Goal: Task Accomplishment & Management: Use online tool/utility

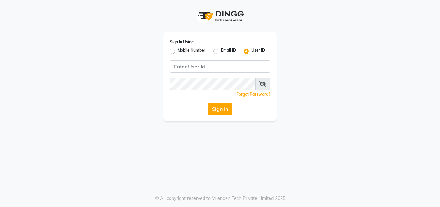
click at [178, 51] on label "Mobile Number" at bounding box center [192, 52] width 28 height 8
click at [178, 51] on input "Mobile Number" at bounding box center [180, 50] width 4 height 4
radio input "true"
click at [264, 46] on div "Sign In Using: Mobile Number Email ID User ID" at bounding box center [220, 46] width 100 height 17
click at [251, 49] on label "User ID" at bounding box center [258, 52] width 14 height 8
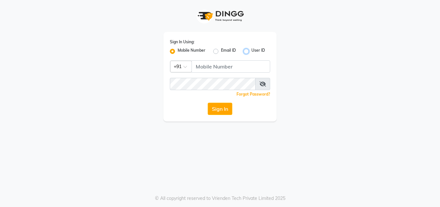
click at [251, 49] on input "User ID" at bounding box center [253, 50] width 4 height 4
radio input "true"
click at [212, 112] on button "Sign In" at bounding box center [220, 109] width 25 height 12
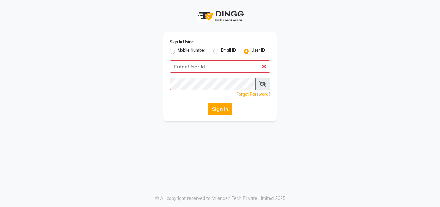
click at [178, 50] on label "Mobile Number" at bounding box center [192, 52] width 28 height 8
click at [178, 50] on input "Mobile Number" at bounding box center [180, 50] width 4 height 4
radio input "true"
radio input "false"
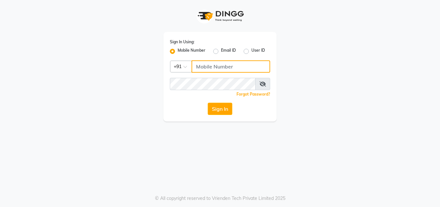
click at [203, 68] on input "Username" at bounding box center [230, 66] width 79 height 12
type input "7"
type input "7742111877"
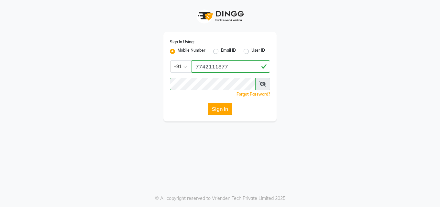
click at [221, 107] on button "Sign In" at bounding box center [220, 109] width 25 height 12
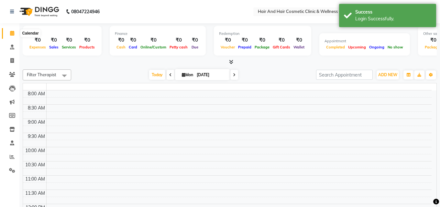
select select "en"
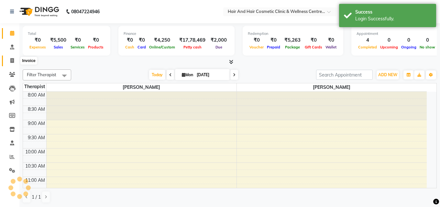
click at [11, 62] on icon at bounding box center [12, 60] width 4 height 5
select select "service"
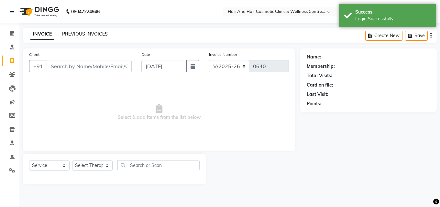
click at [72, 32] on link "PREVIOUS INVOICES" at bounding box center [85, 34] width 46 height 6
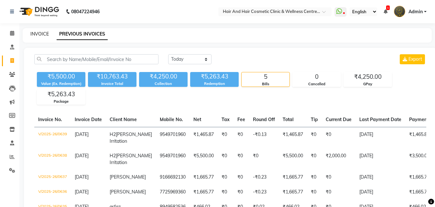
click at [33, 36] on link "INVOICE" at bounding box center [39, 34] width 18 height 6
select select "service"
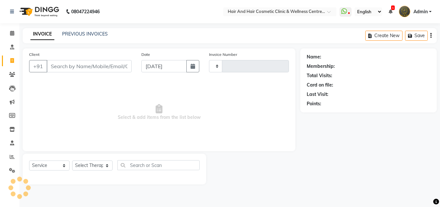
type input "0640"
select select "5272"
select select "package"
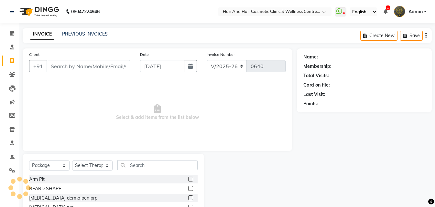
click at [38, 38] on link "INVOICE" at bounding box center [42, 34] width 24 height 12
click at [69, 70] on input "Client" at bounding box center [89, 66] width 84 height 12
paste input "8141002865"
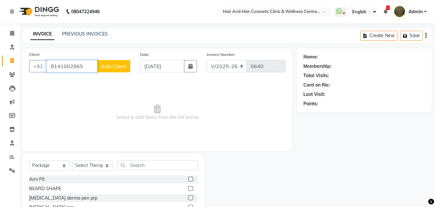
type input "8141002865"
click at [110, 68] on span "Add Client" at bounding box center [114, 66] width 26 height 6
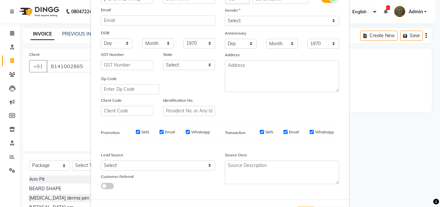
scroll to position [91, 0]
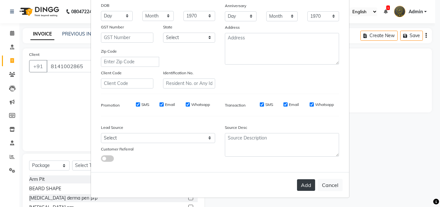
type input "[PERSON_NAME]"
click at [305, 181] on button "Add" at bounding box center [306, 185] width 18 height 12
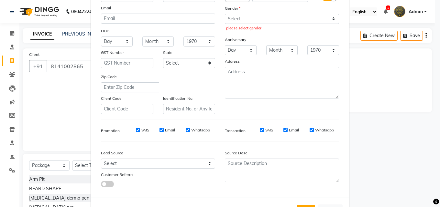
scroll to position [27, 0]
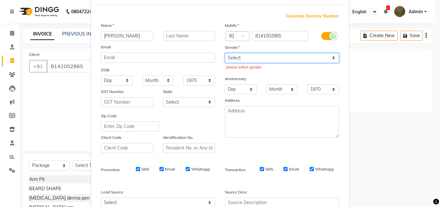
click at [241, 62] on select "Select [DEMOGRAPHIC_DATA] [DEMOGRAPHIC_DATA] Other Prefer Not To Say" at bounding box center [282, 58] width 114 height 10
select select "[DEMOGRAPHIC_DATA]"
click at [225, 53] on select "Select [DEMOGRAPHIC_DATA] [DEMOGRAPHIC_DATA] Other Prefer Not To Say" at bounding box center [282, 58] width 114 height 10
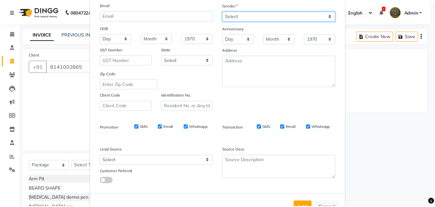
scroll to position [91, 0]
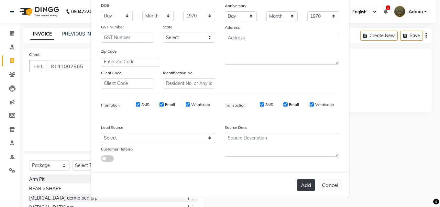
click at [308, 187] on button "Add" at bounding box center [306, 185] width 18 height 12
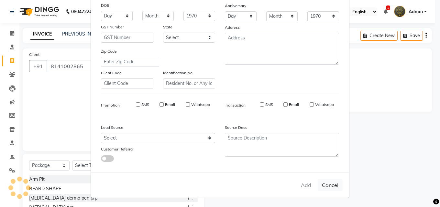
select select
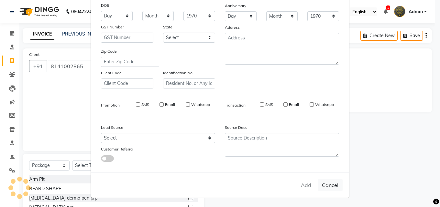
select select
checkbox input "false"
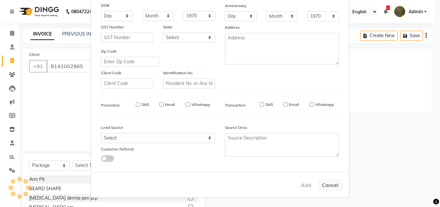
checkbox input "false"
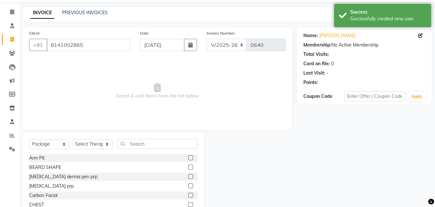
scroll to position [52, 0]
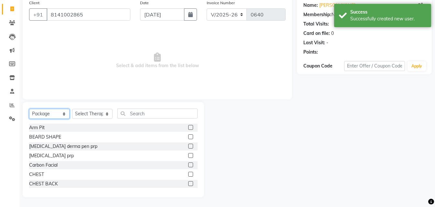
click at [49, 111] on select "Select Service Product Membership Package Voucher Prepaid Gift Card" at bounding box center [49, 114] width 40 height 10
click at [94, 113] on select "Select Therapist [PERSON_NAME] [PERSON_NAME] DR [PERSON_NAME] Frontdesk [PERSON…" at bounding box center [92, 114] width 40 height 10
select select "34516"
click at [72, 109] on select "Select Therapist [PERSON_NAME] [PERSON_NAME] DR [PERSON_NAME] Frontdesk [PERSON…" at bounding box center [92, 114] width 40 height 10
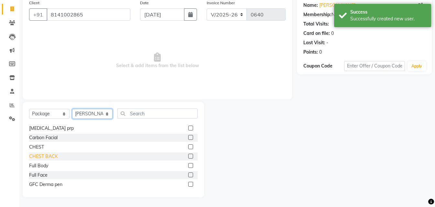
scroll to position [97, 0]
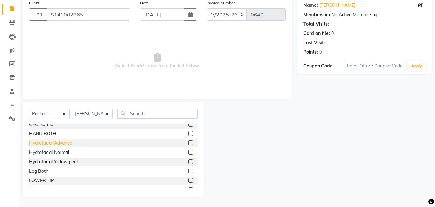
click at [56, 145] on div "Hydrofacial Advance" at bounding box center [50, 143] width 43 height 7
checkbox input "false"
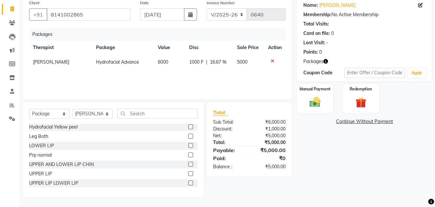
scroll to position [132, 0]
click at [46, 117] on select "Select Service Product Membership Package Voucher Prepaid Gift Card" at bounding box center [49, 114] width 40 height 10
select select "service"
click at [29, 109] on select "Select Service Product Membership Package Voucher Prepaid Gift Card" at bounding box center [49, 114] width 40 height 10
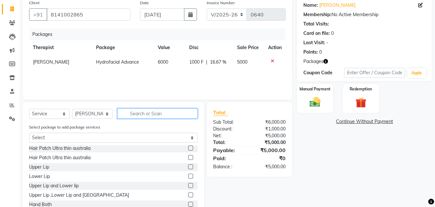
click at [135, 111] on input "text" at bounding box center [157, 114] width 80 height 10
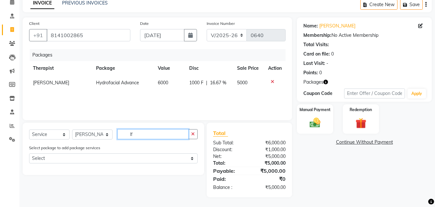
scroll to position [31, 0]
type input "l"
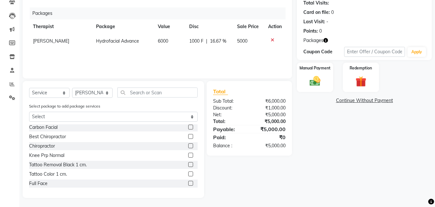
scroll to position [73, 0]
click at [44, 184] on div "Full Face" at bounding box center [38, 183] width 18 height 7
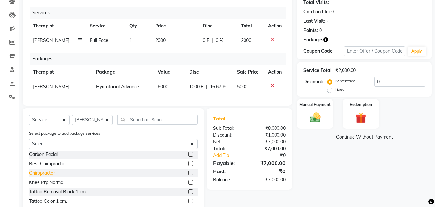
checkbox input "false"
click at [247, 40] on span "2000" at bounding box center [246, 41] width 10 height 6
select select "34516"
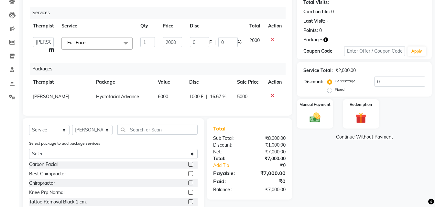
click at [252, 38] on span "2000" at bounding box center [254, 41] width 10 height 6
click at [255, 39] on span "2000" at bounding box center [254, 41] width 10 height 6
click at [254, 41] on span "2000" at bounding box center [254, 41] width 10 height 6
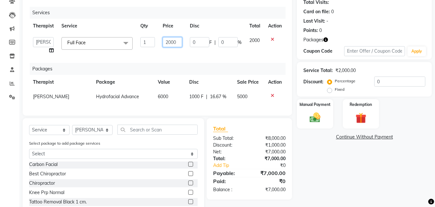
click at [175, 41] on input "2000" at bounding box center [172, 42] width 19 height 10
type input "2"
type input "3000"
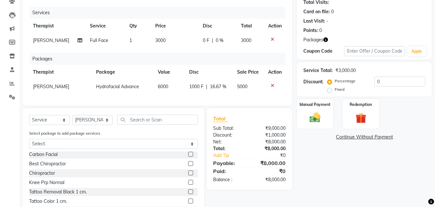
click at [181, 48] on td "3000" at bounding box center [175, 40] width 48 height 15
select select "34516"
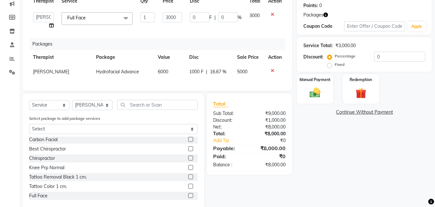
scroll to position [51, 0]
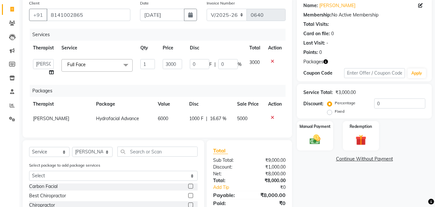
drag, startPoint x: 230, startPoint y: 82, endPoint x: 192, endPoint y: 74, distance: 38.7
click at [192, 74] on td "0 F | 0 %" at bounding box center [215, 67] width 59 height 25
click at [171, 66] on input "3000" at bounding box center [172, 64] width 19 height 10
click at [176, 69] on input "3000" at bounding box center [172, 64] width 19 height 10
type input "3"
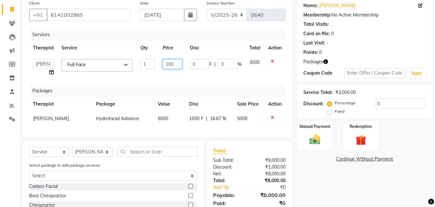
type input "1000"
click at [235, 96] on div "Services Therapist Service Qty Price Disc Total Action [PERSON_NAME] [PERSON_NA…" at bounding box center [157, 80] width 256 height 103
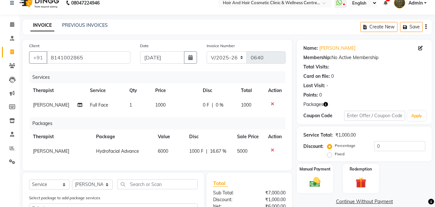
scroll to position [0, 0]
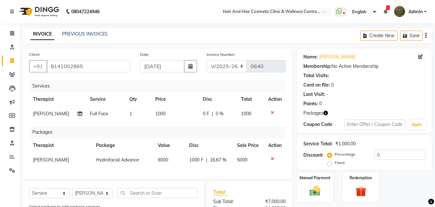
click at [129, 113] on td "1" at bounding box center [138, 114] width 26 height 15
select select "34516"
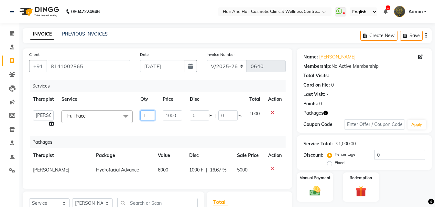
click at [146, 115] on input "1" at bounding box center [147, 116] width 15 height 10
type input "3"
click at [168, 138] on div "Packages" at bounding box center [160, 142] width 261 height 12
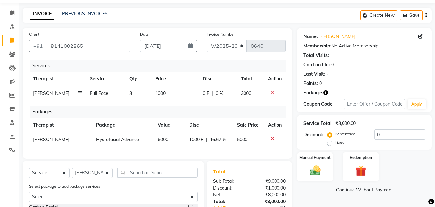
scroll to position [16, 0]
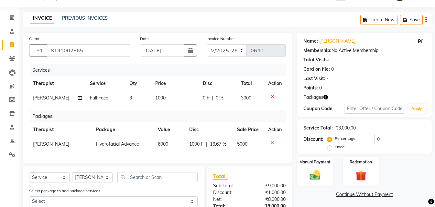
click at [207, 94] on td "0 F | 0 %" at bounding box center [218, 98] width 38 height 15
select select "34516"
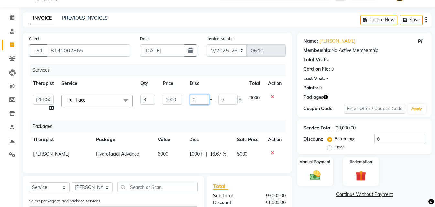
click at [197, 102] on input "0" at bounding box center [199, 100] width 19 height 10
type input "1000"
click at [205, 113] on div "Services Therapist Service Qty Price Disc Total Action [PERSON_NAME] [PERSON_NA…" at bounding box center [157, 115] width 256 height 103
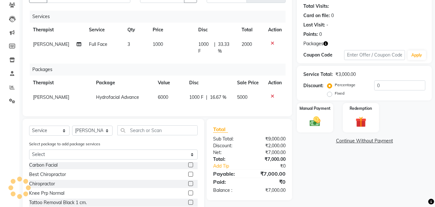
scroll to position [81, 0]
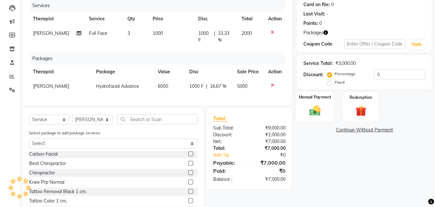
click at [315, 107] on img at bounding box center [315, 110] width 18 height 13
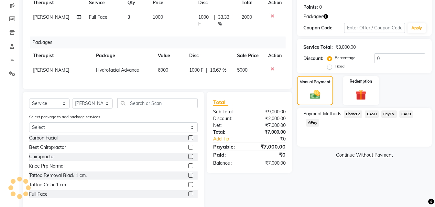
scroll to position [113, 0]
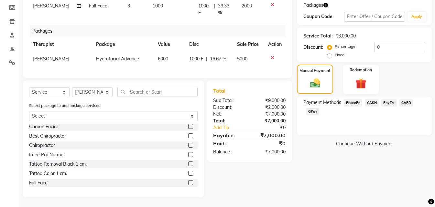
click at [277, 165] on div "Total Sub Total: ₹9,000.00 Discount: ₹2,000.00 Net: ₹7,000.00 Total: ₹7,000.00 …" at bounding box center [250, 139] width 93 height 117
click at [269, 161] on div "Total Sub Total: ₹9,000.00 Discount: ₹2,000.00 Net: ₹7,000.00 Total: ₹7,000.00 …" at bounding box center [250, 121] width 86 height 81
click at [370, 99] on span "CASH" at bounding box center [372, 102] width 14 height 7
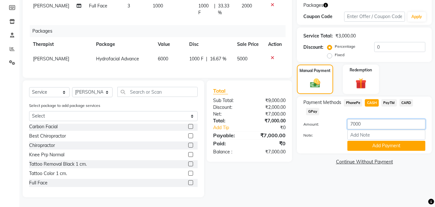
drag, startPoint x: 362, startPoint y: 118, endPoint x: 341, endPoint y: 125, distance: 22.9
click at [342, 125] on div "Amount: 7000 Note: Add Payment" at bounding box center [364, 135] width 122 height 32
type input "3500"
click at [302, 174] on div "Name: [PERSON_NAME] Membership: No Active Membership Total Visits: Card on file…" at bounding box center [367, 69] width 140 height 257
click at [362, 141] on button "Add Payment" at bounding box center [386, 146] width 78 height 10
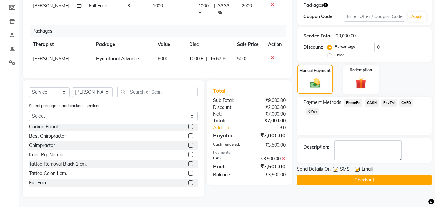
click at [319, 175] on button "Checkout" at bounding box center [364, 180] width 135 height 10
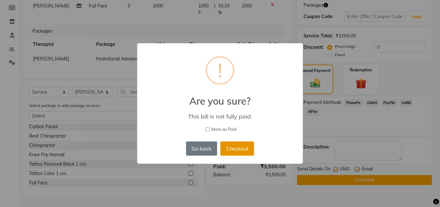
click at [240, 150] on button "Checkout" at bounding box center [237, 149] width 34 height 14
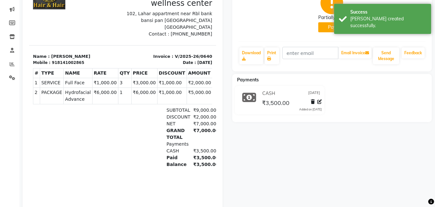
scroll to position [97, 0]
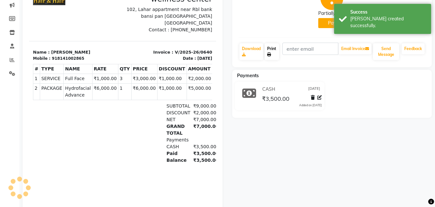
click at [272, 53] on link "Print" at bounding box center [272, 51] width 15 height 17
